Goal: Information Seeking & Learning: Learn about a topic

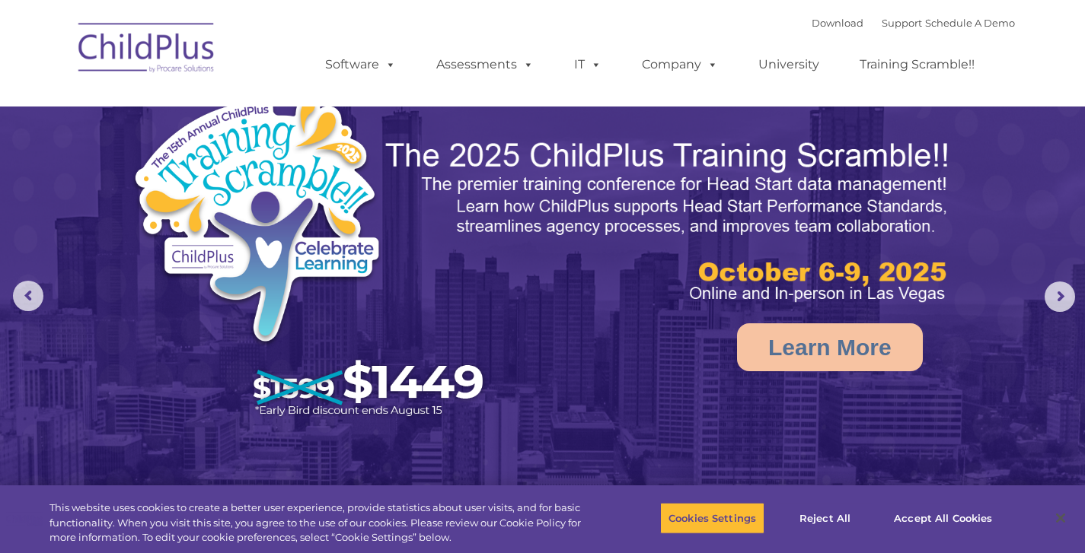
select select "MEDIUM"
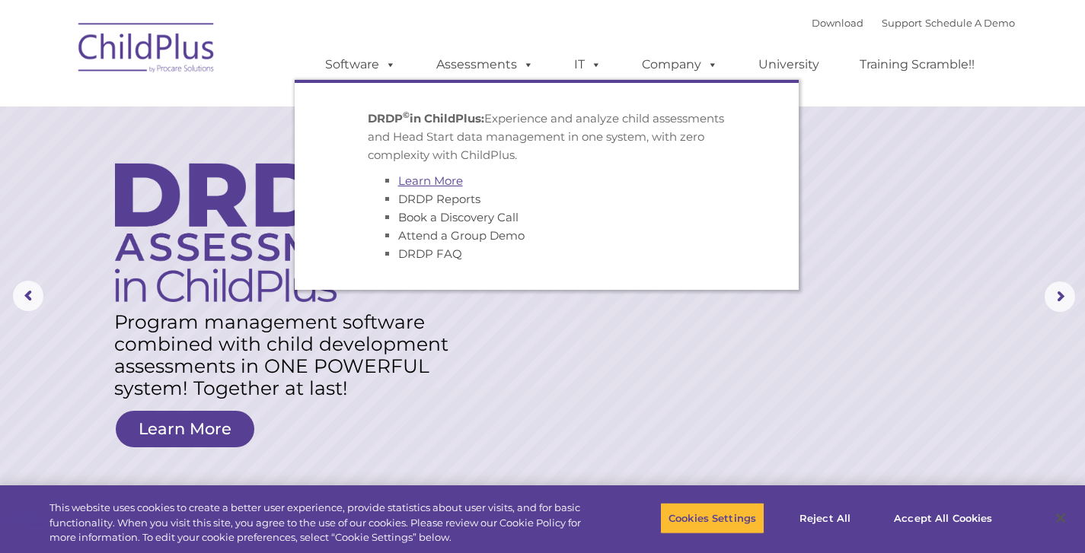
click at [414, 182] on link "Learn More" at bounding box center [430, 181] width 65 height 14
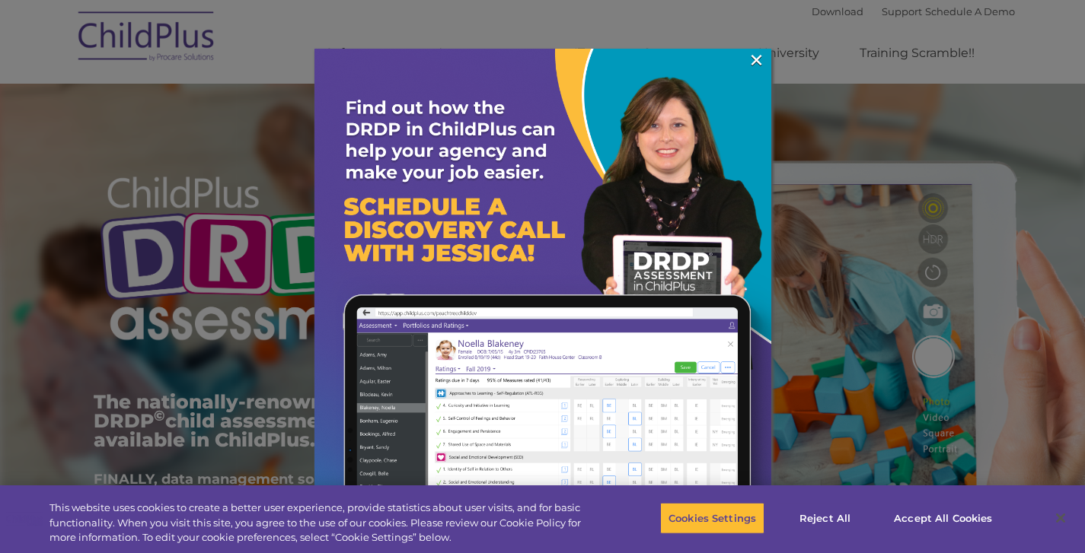
click at [926, 24] on div at bounding box center [542, 276] width 1085 height 553
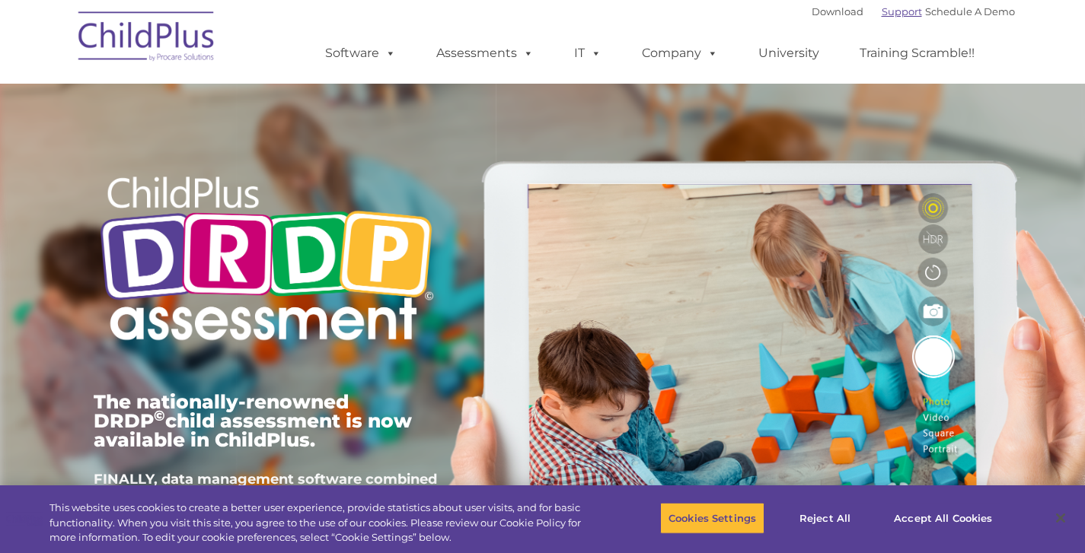
click at [883, 11] on link "Support" at bounding box center [902, 11] width 40 height 12
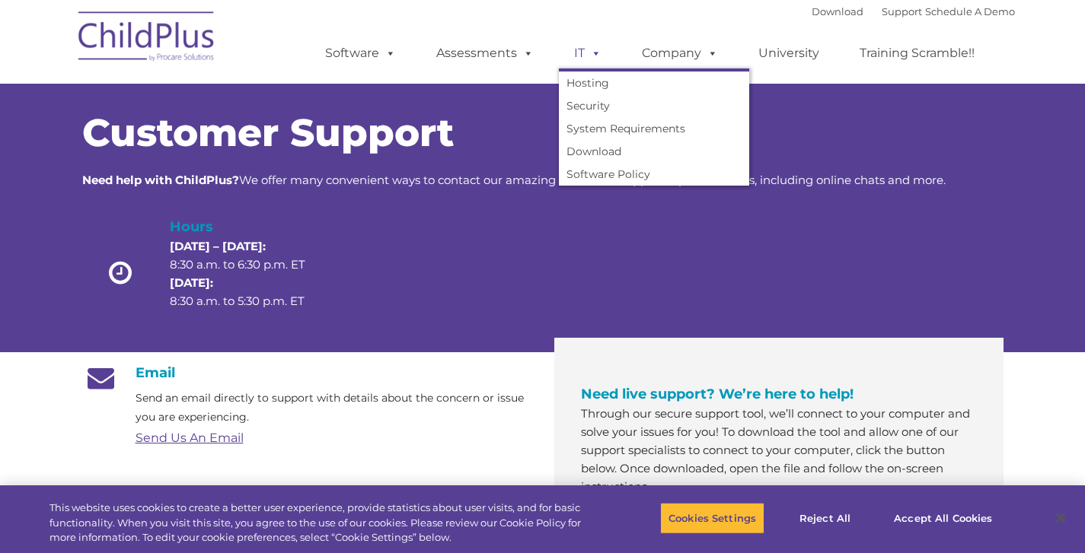
click at [593, 59] on span at bounding box center [593, 53] width 17 height 14
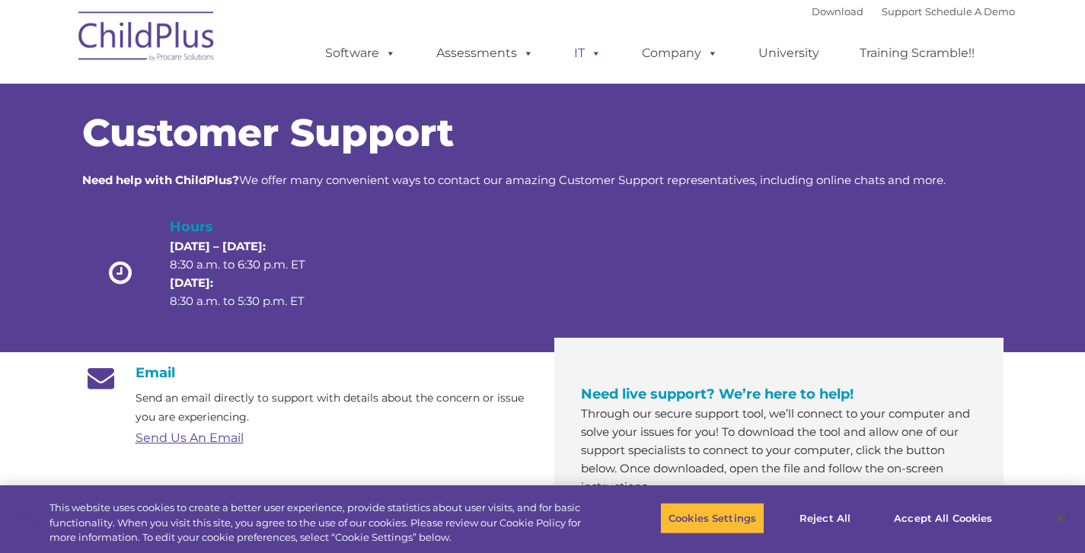
click at [592, 60] on span at bounding box center [593, 53] width 17 height 14
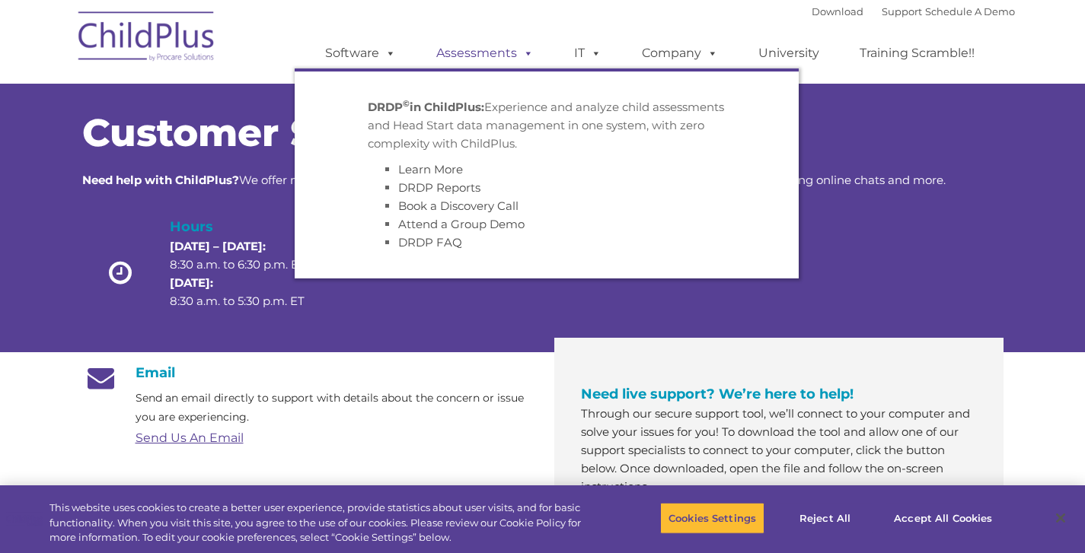
click at [492, 53] on link "Assessments" at bounding box center [485, 53] width 128 height 30
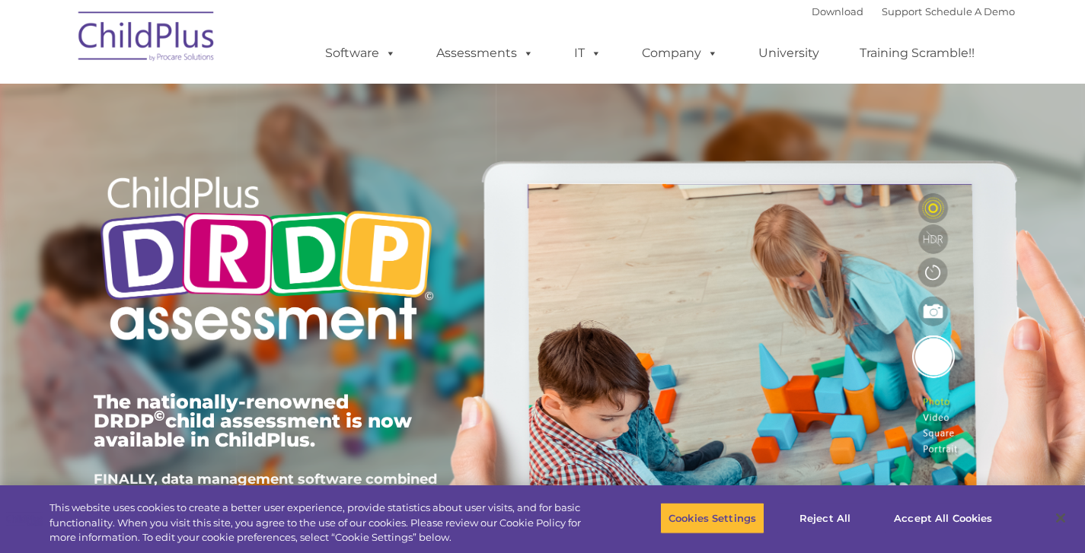
click at [713, 248] on div "The nationally-renowned DRDP © child assessment is now available in ChildPlus. …" at bounding box center [542, 352] width 921 height 544
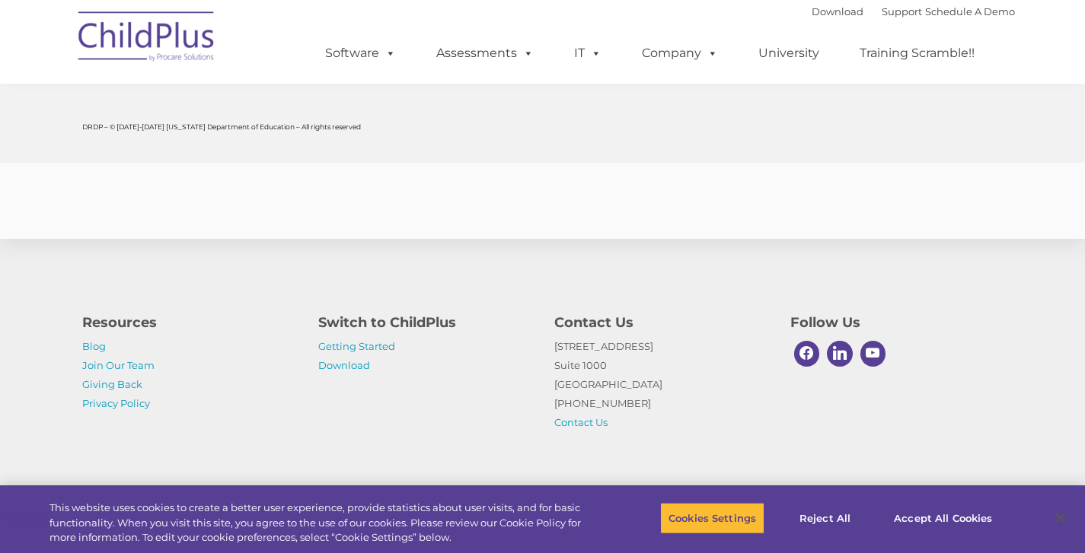
scroll to position [6018, 0]
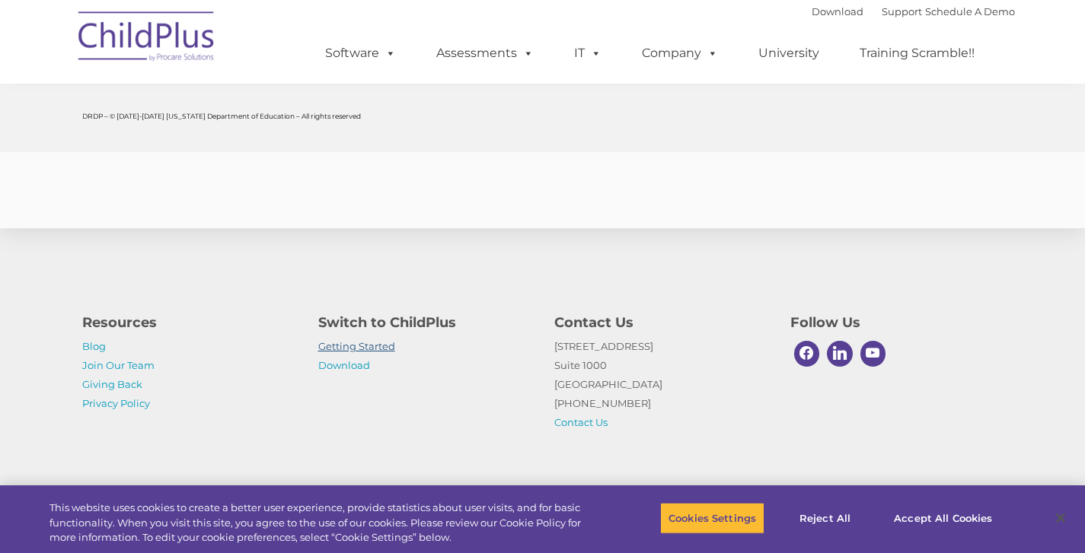
click at [355, 349] on link "Getting Started" at bounding box center [356, 346] width 77 height 12
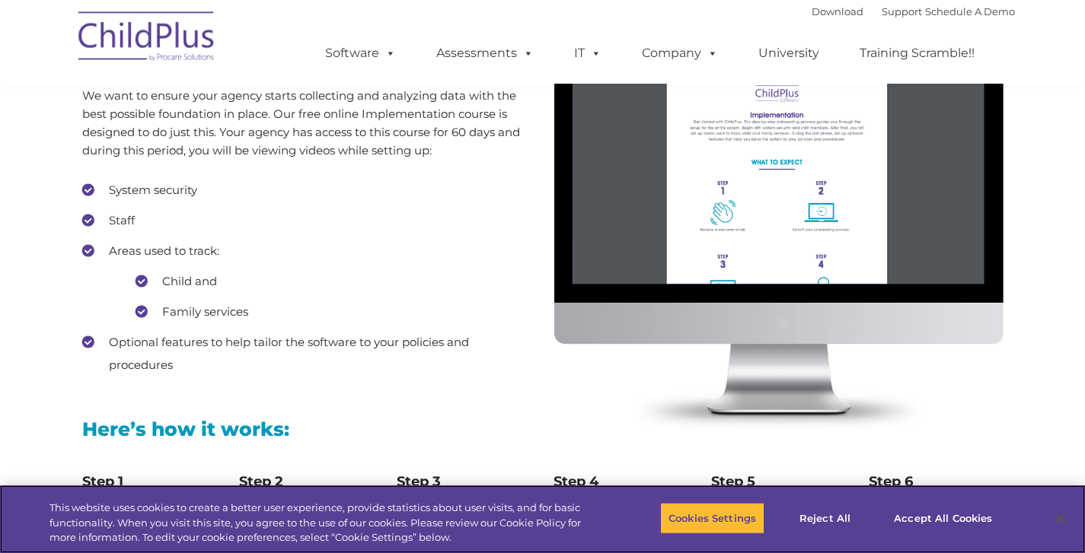
scroll to position [1370, 0]
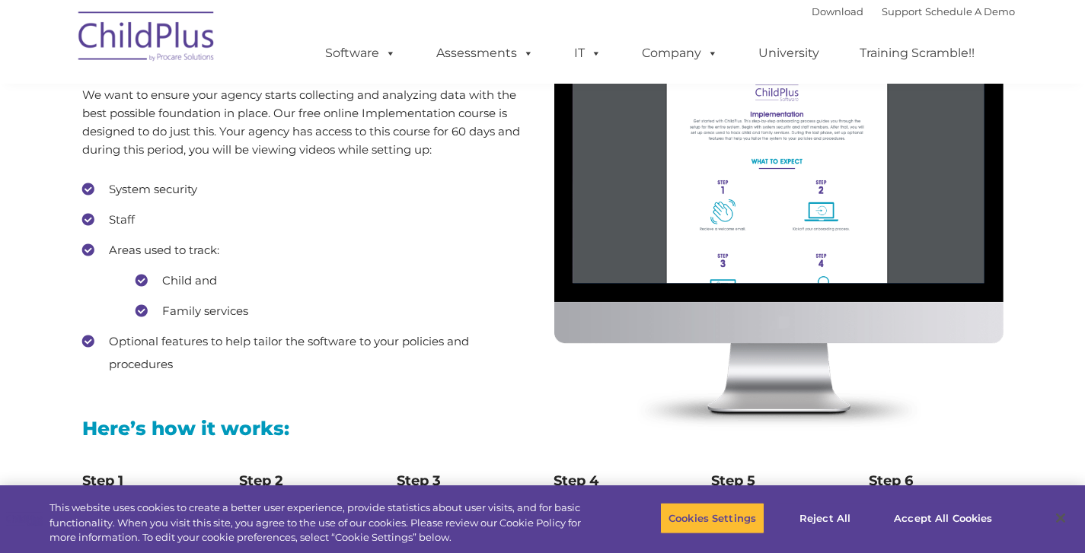
click at [94, 224] on li "Staff" at bounding box center [306, 220] width 449 height 23
click at [114, 222] on li "Staff" at bounding box center [306, 220] width 449 height 23
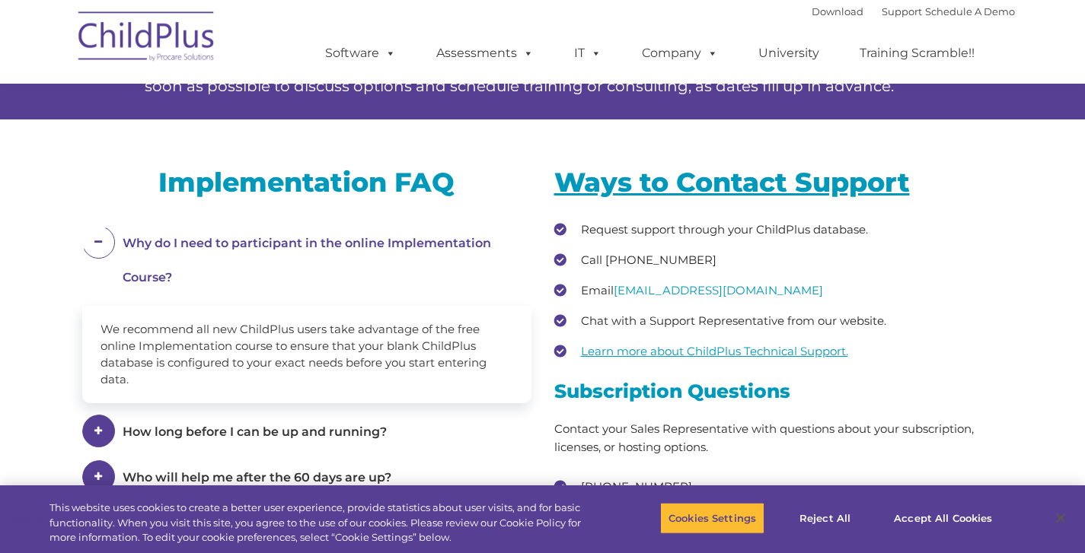
scroll to position [1964, 0]
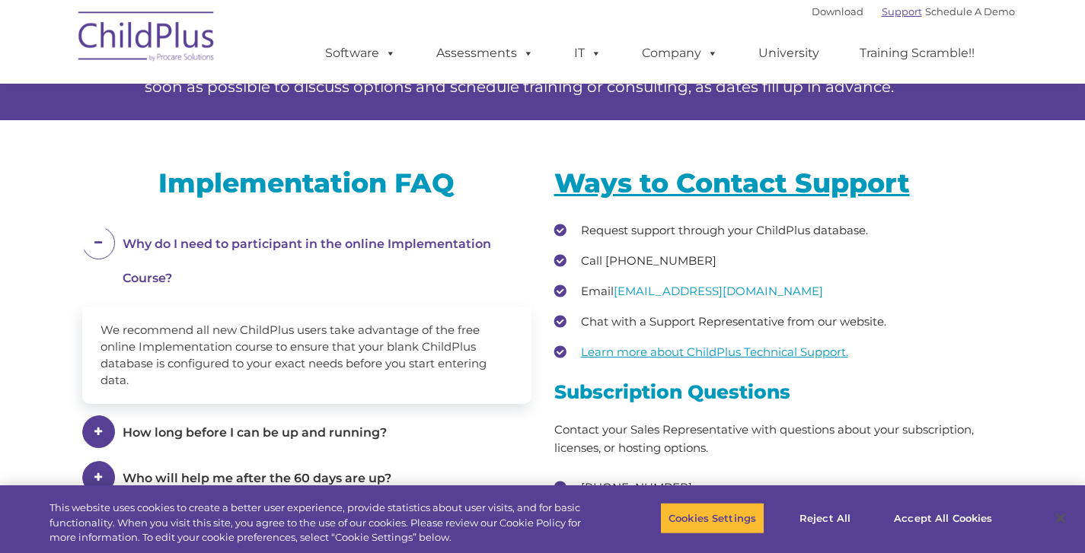
click at [885, 18] on link "Support" at bounding box center [902, 11] width 40 height 12
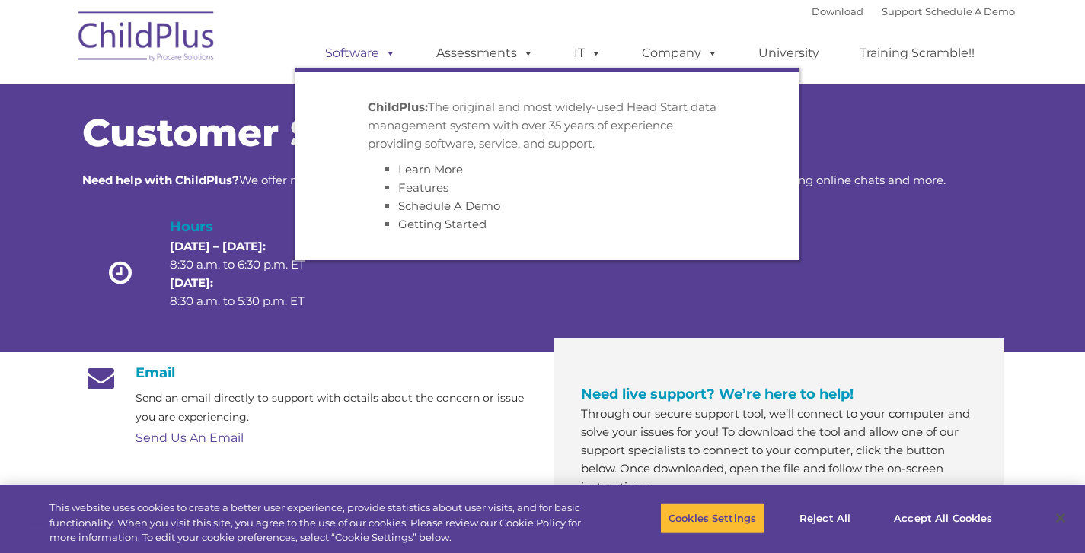
click at [378, 54] on link "Software" at bounding box center [360, 53] width 101 height 30
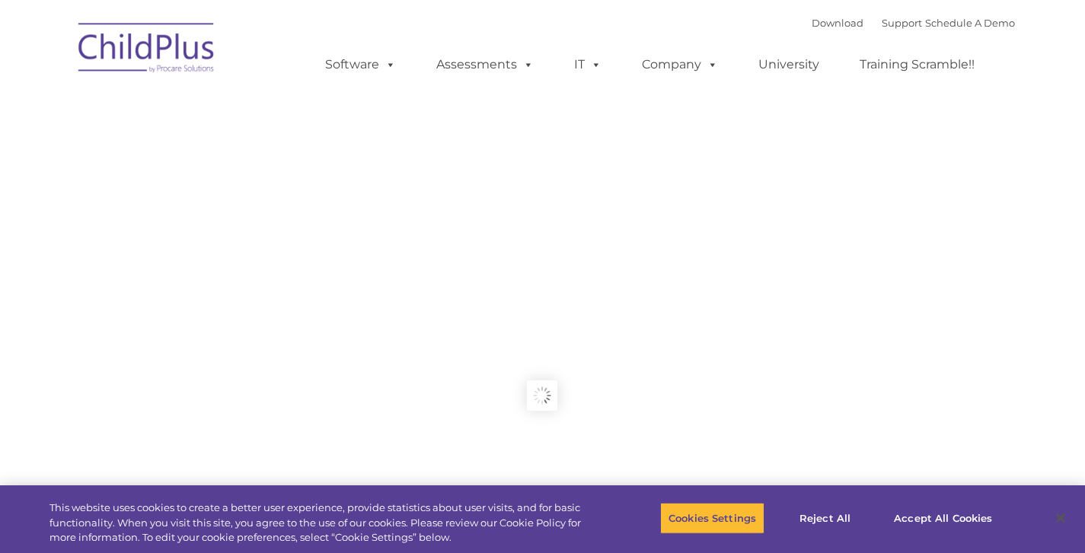
type input ""
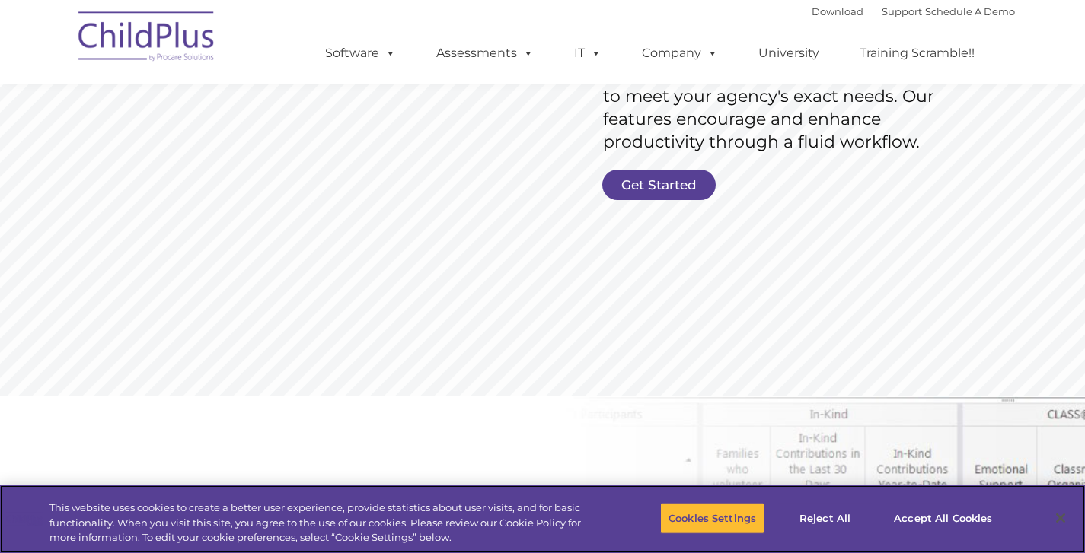
scroll to position [304, 0]
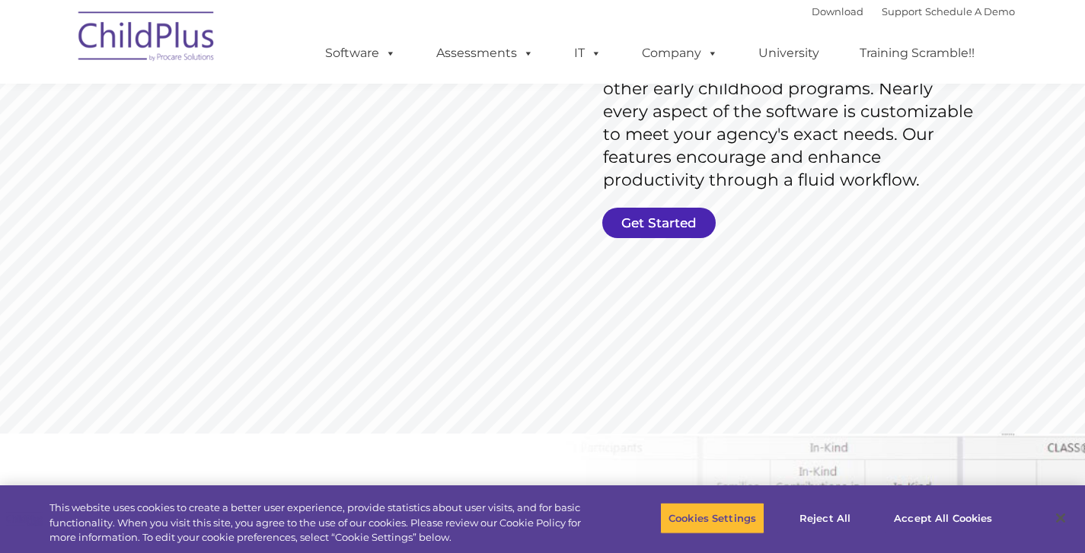
click at [679, 218] on link "Get Started" at bounding box center [658, 223] width 113 height 30
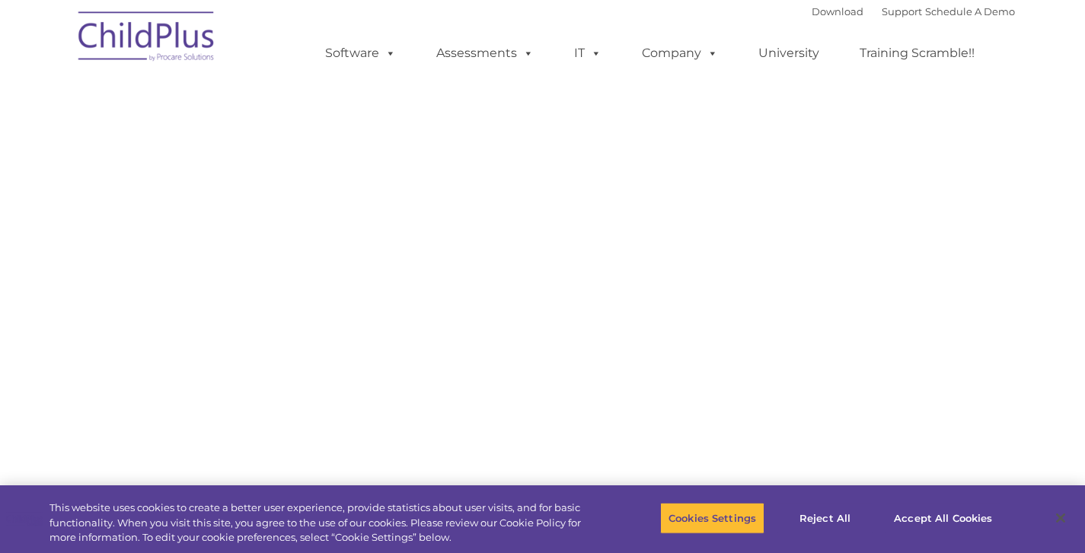
select select "MEDIUM"
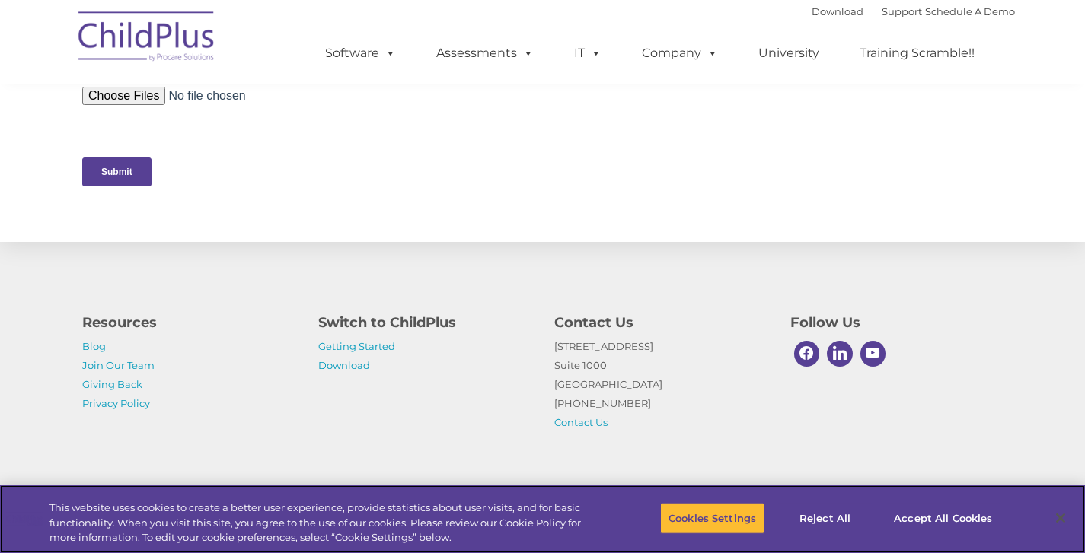
scroll to position [767, 0]
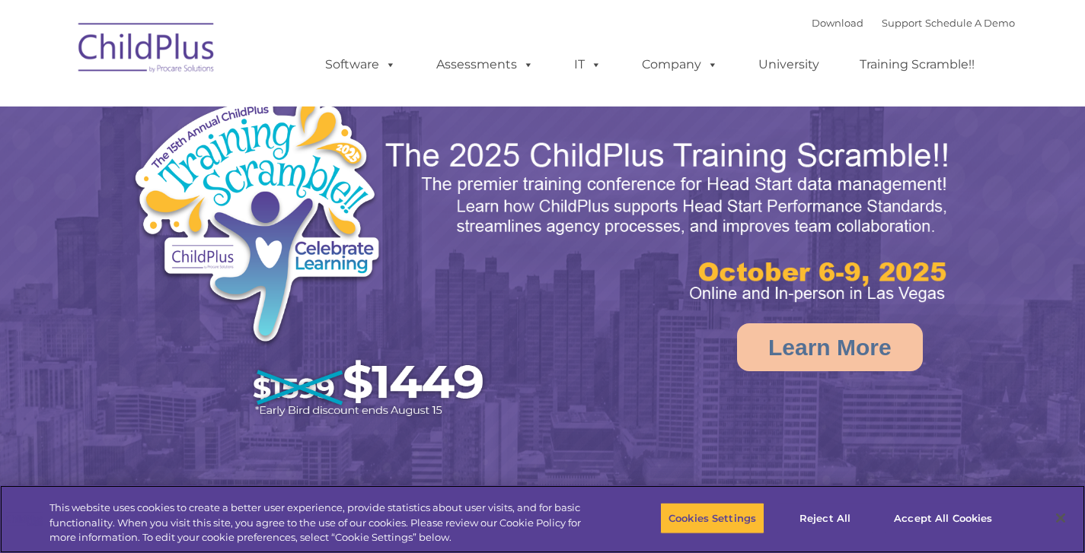
select select "MEDIUM"
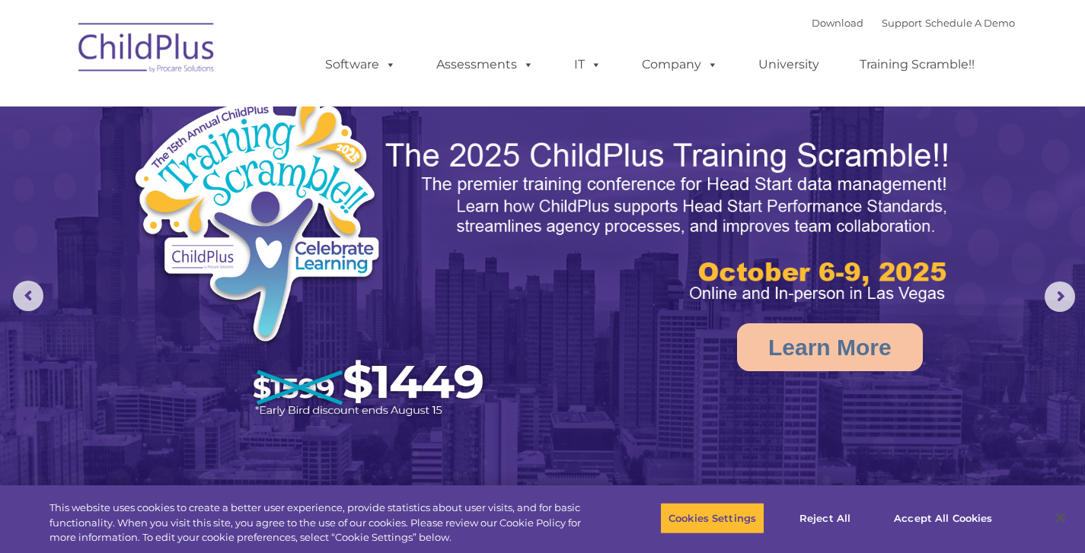
select select "MEDIUM"
